Goal: Navigation & Orientation: Understand site structure

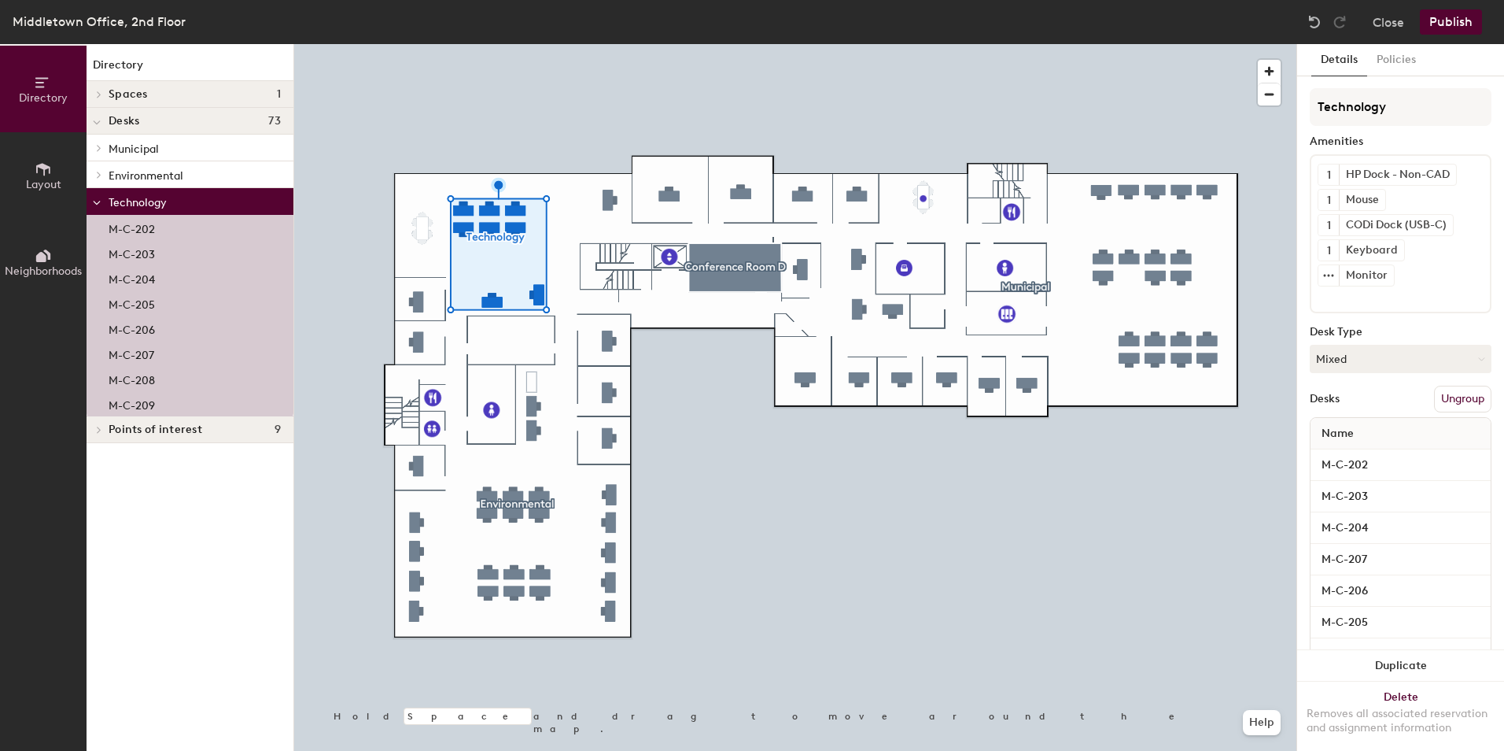
drag, startPoint x: 183, startPoint y: 469, endPoint x: 144, endPoint y: 478, distance: 39.5
click at [144, 478] on div "Directory Spaces 1 Conference Room D Desks 73 Municipal M-C-201 M-C-234 M-C-235…" at bounding box center [190, 397] width 207 height 707
click at [39, 263] on icon at bounding box center [43, 255] width 17 height 17
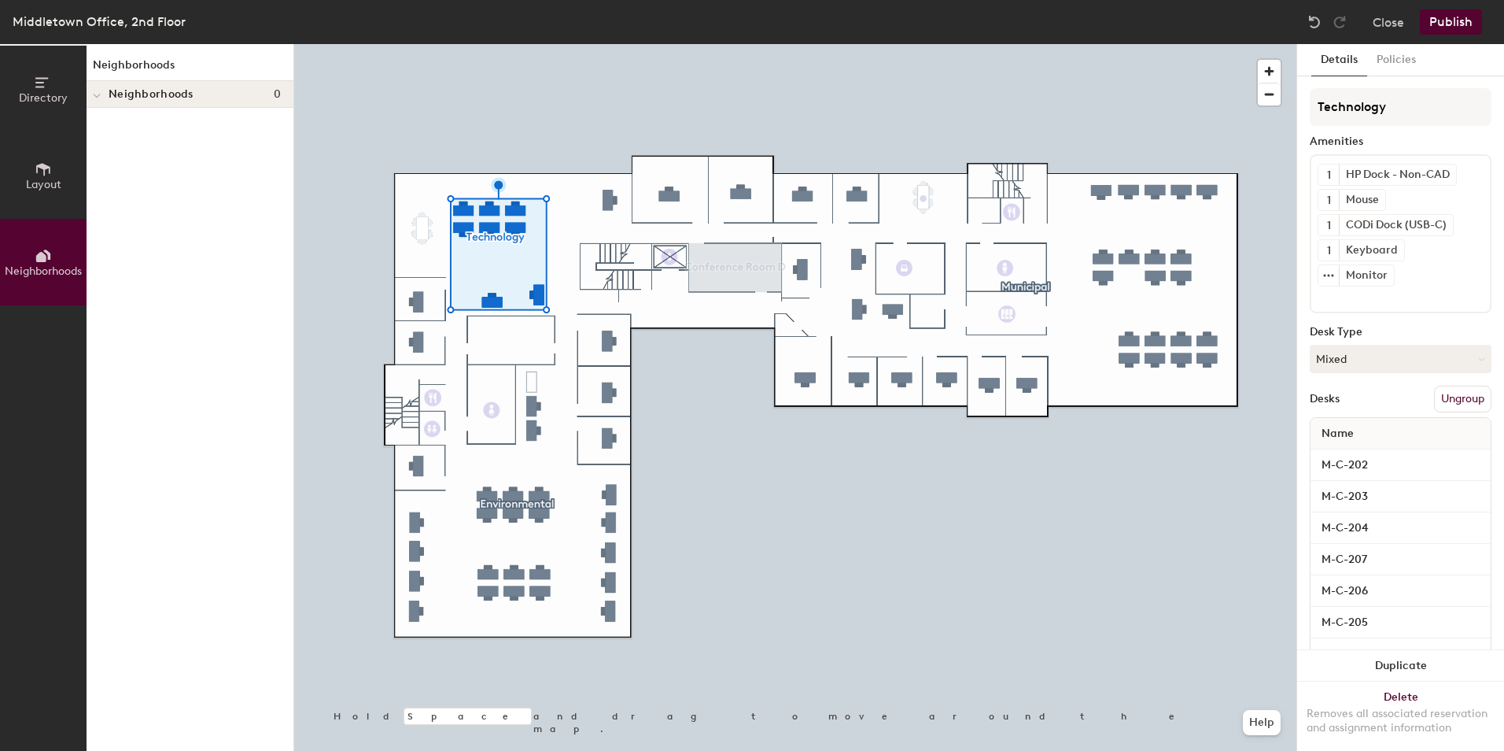
click at [103, 98] on div at bounding box center [97, 94] width 20 height 26
click at [41, 176] on icon at bounding box center [43, 169] width 17 height 17
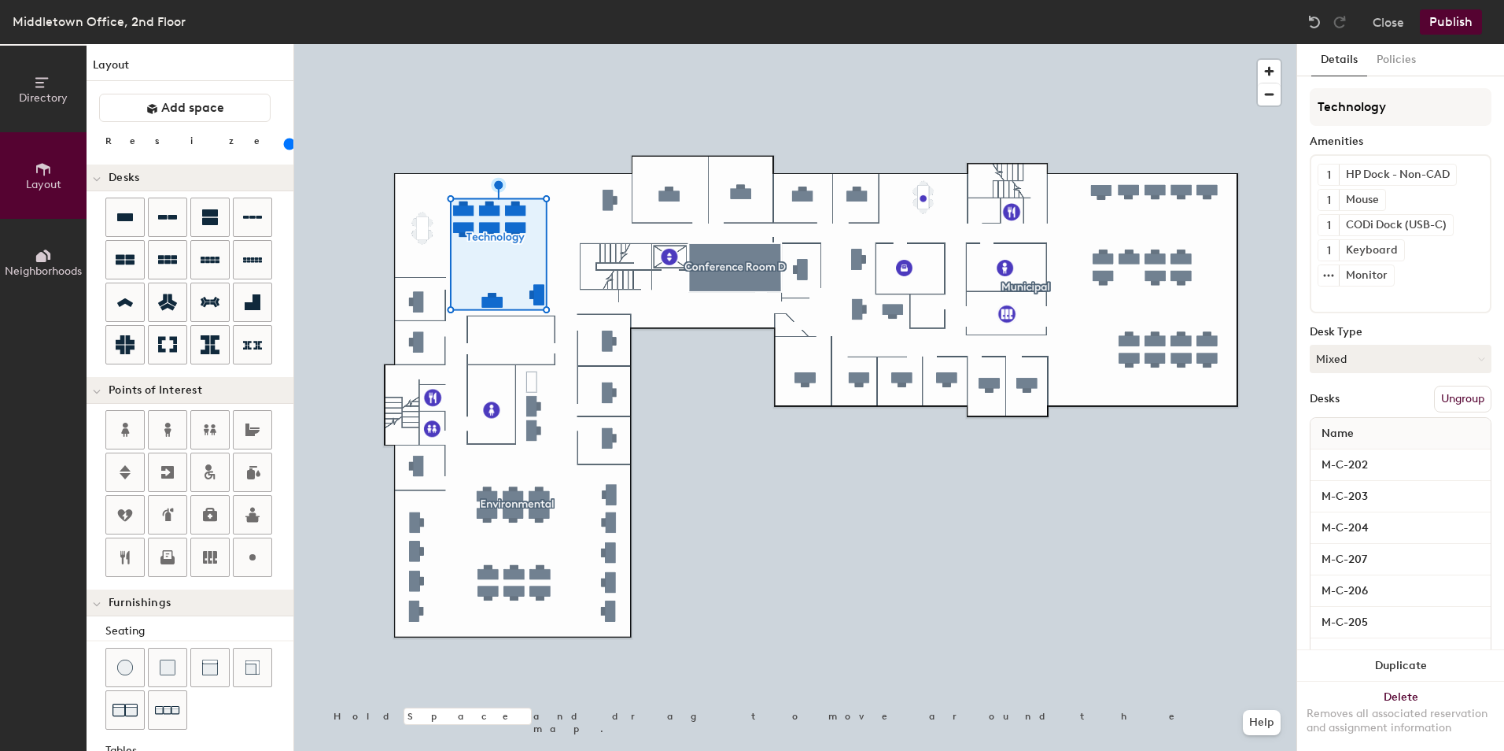
click at [32, 94] on span "Directory" at bounding box center [43, 97] width 49 height 13
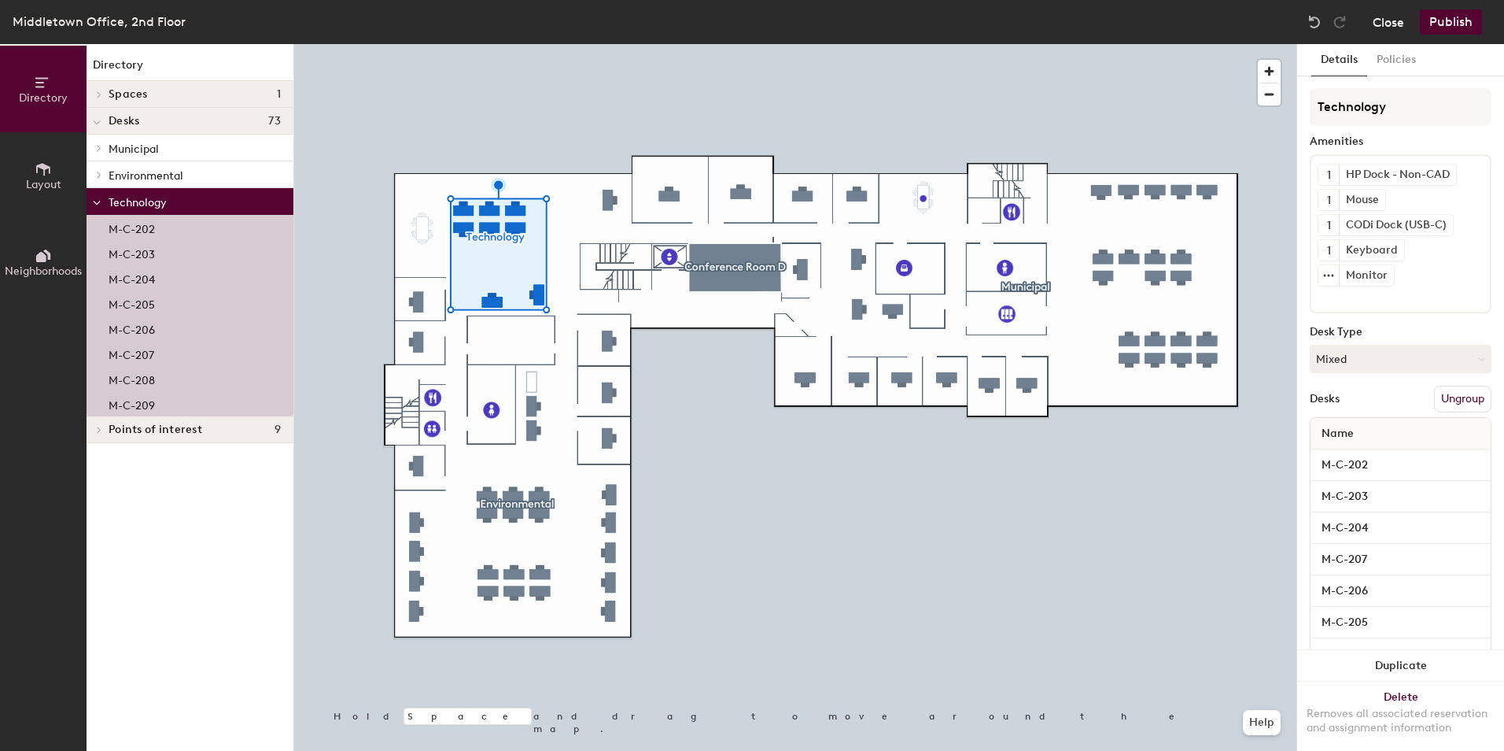
click at [1389, 17] on button "Close" at bounding box center [1388, 21] width 31 height 25
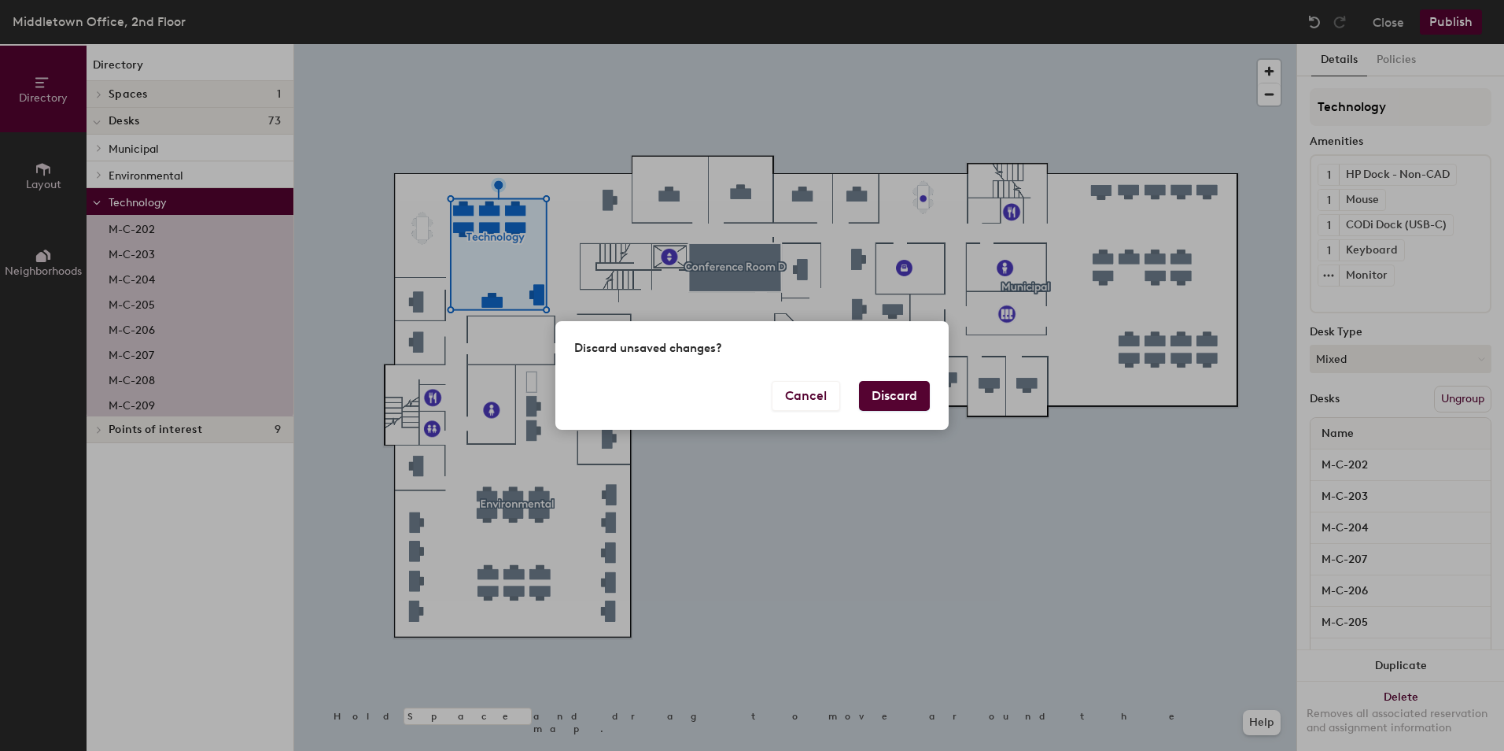
click at [895, 395] on button "Discard" at bounding box center [894, 396] width 71 height 30
